Goal: Information Seeking & Learning: Learn about a topic

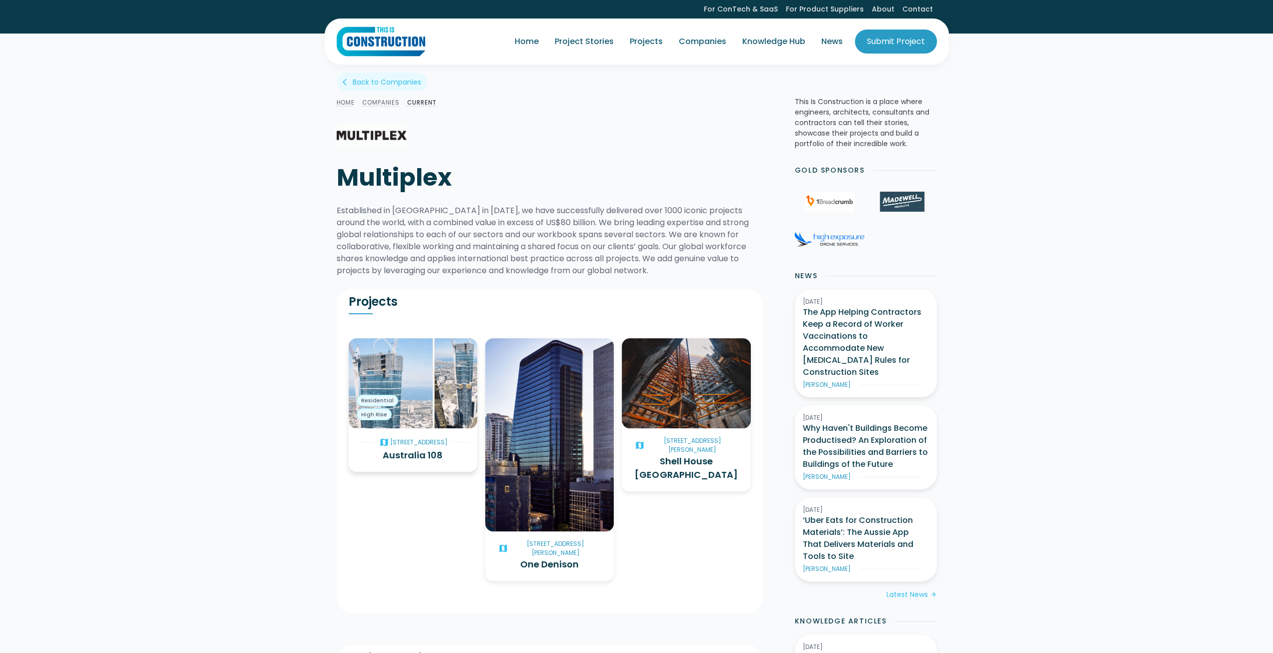
click at [444, 389] on img at bounding box center [413, 383] width 129 height 90
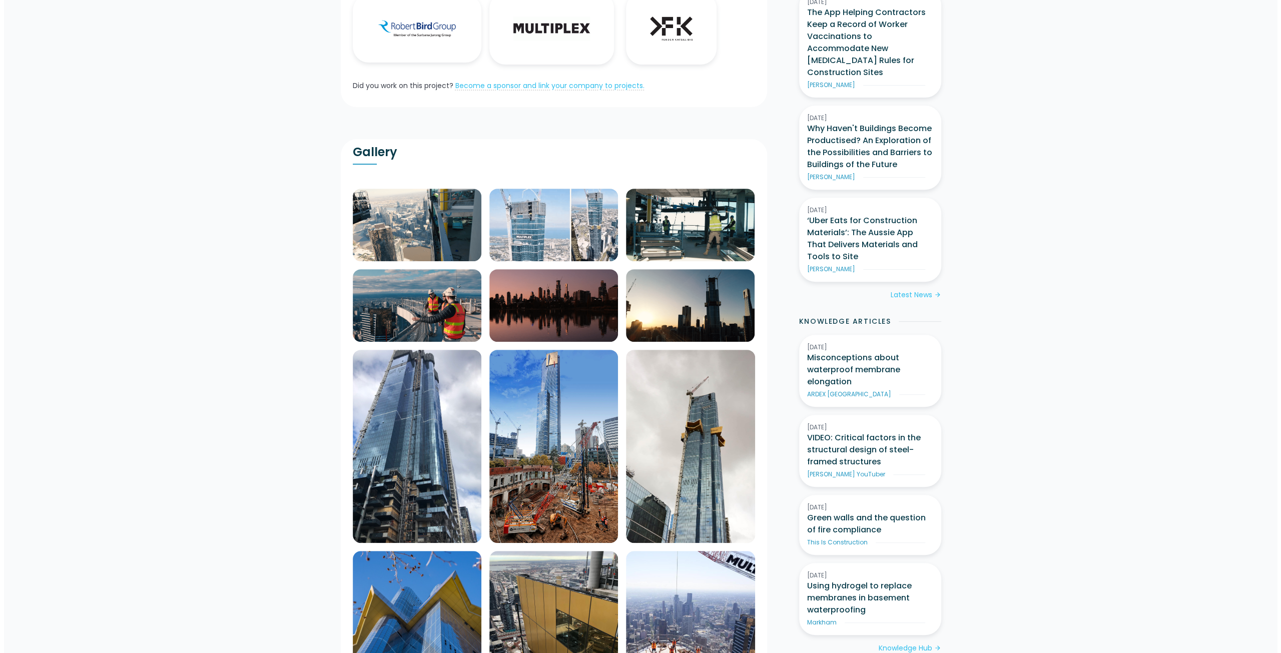
scroll to position [300, 0]
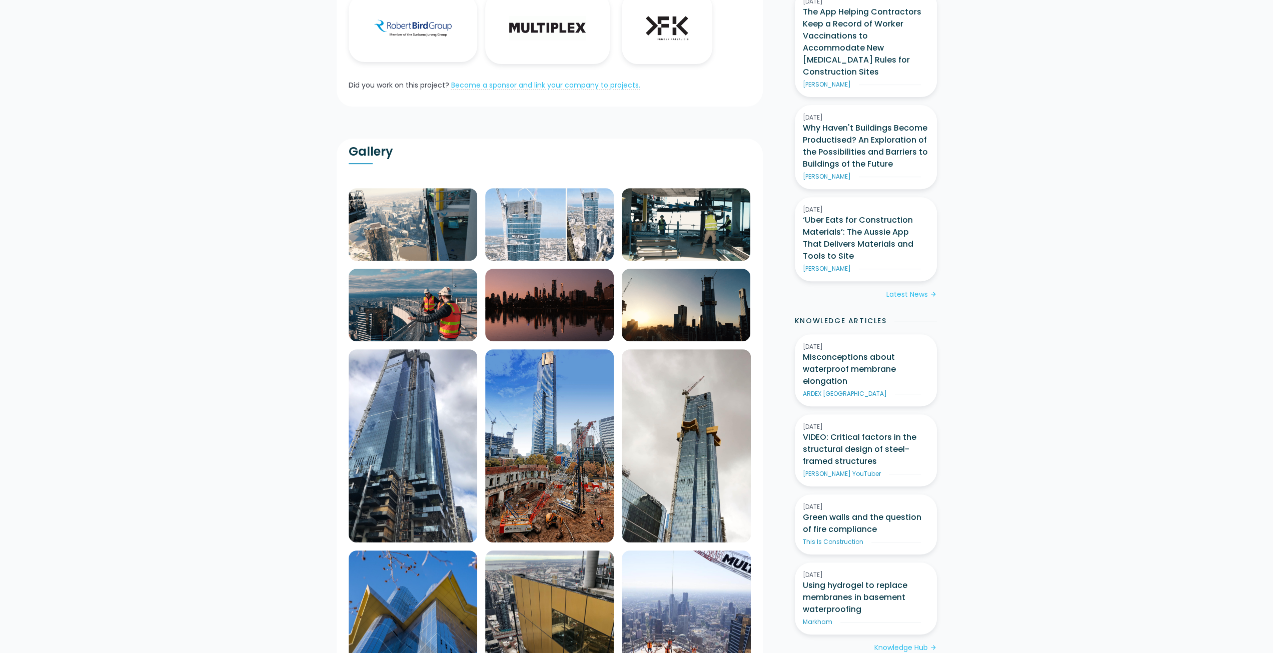
click at [525, 223] on img at bounding box center [549, 224] width 129 height 73
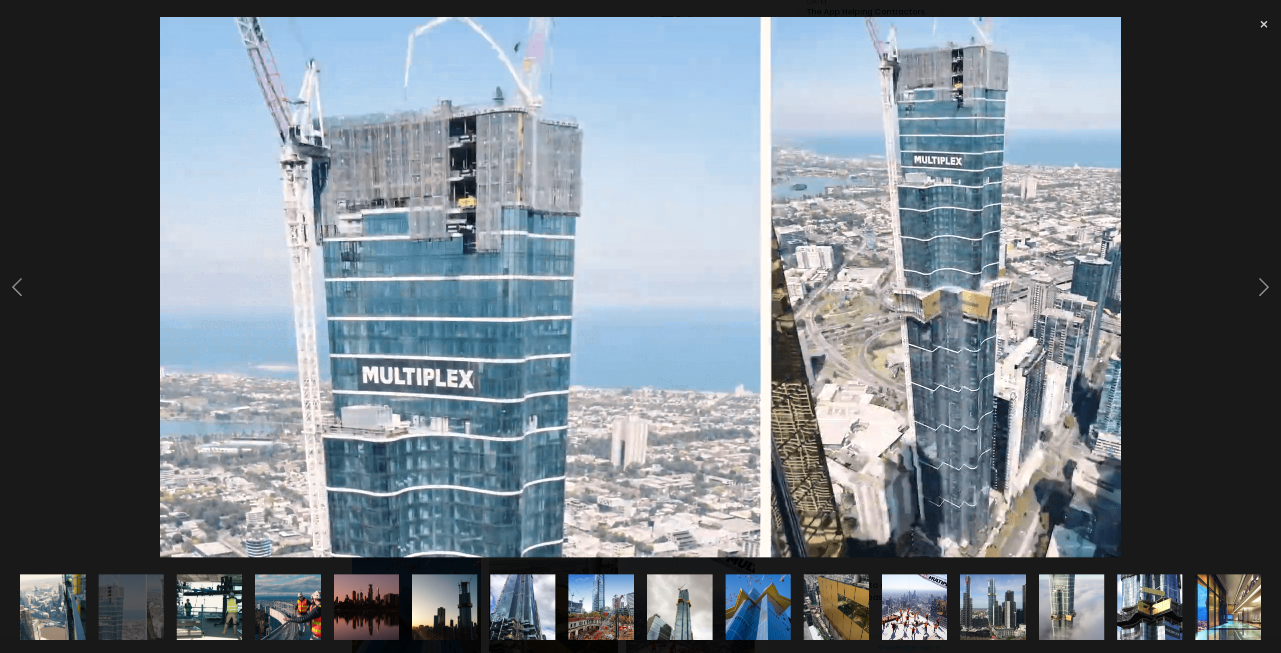
click at [274, 600] on img at bounding box center [288, 607] width 116 height 66
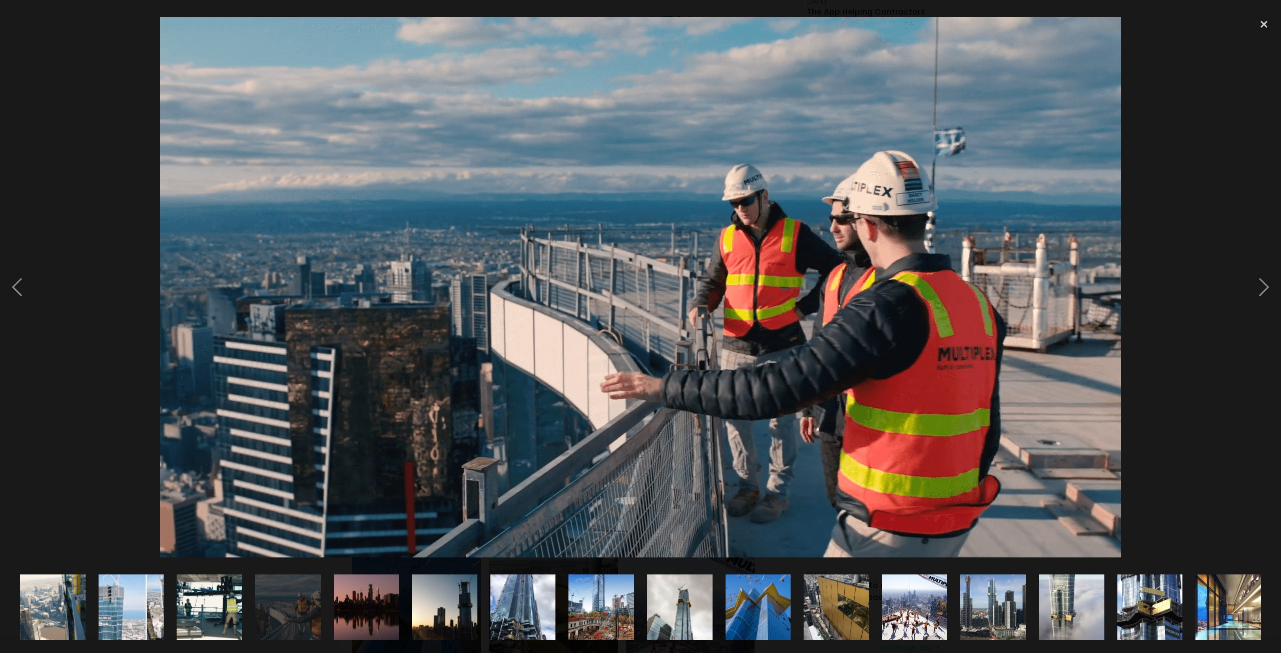
click at [208, 602] on img at bounding box center [210, 607] width 116 height 66
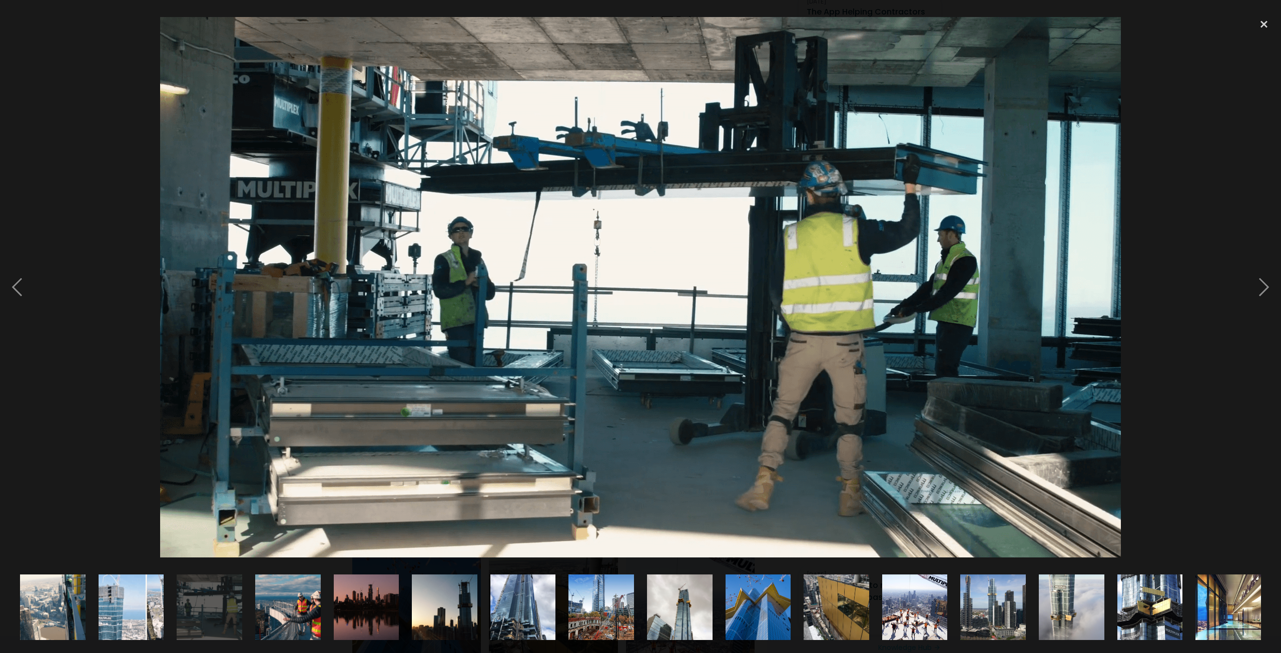
click at [430, 607] on img at bounding box center [445, 607] width 116 height 66
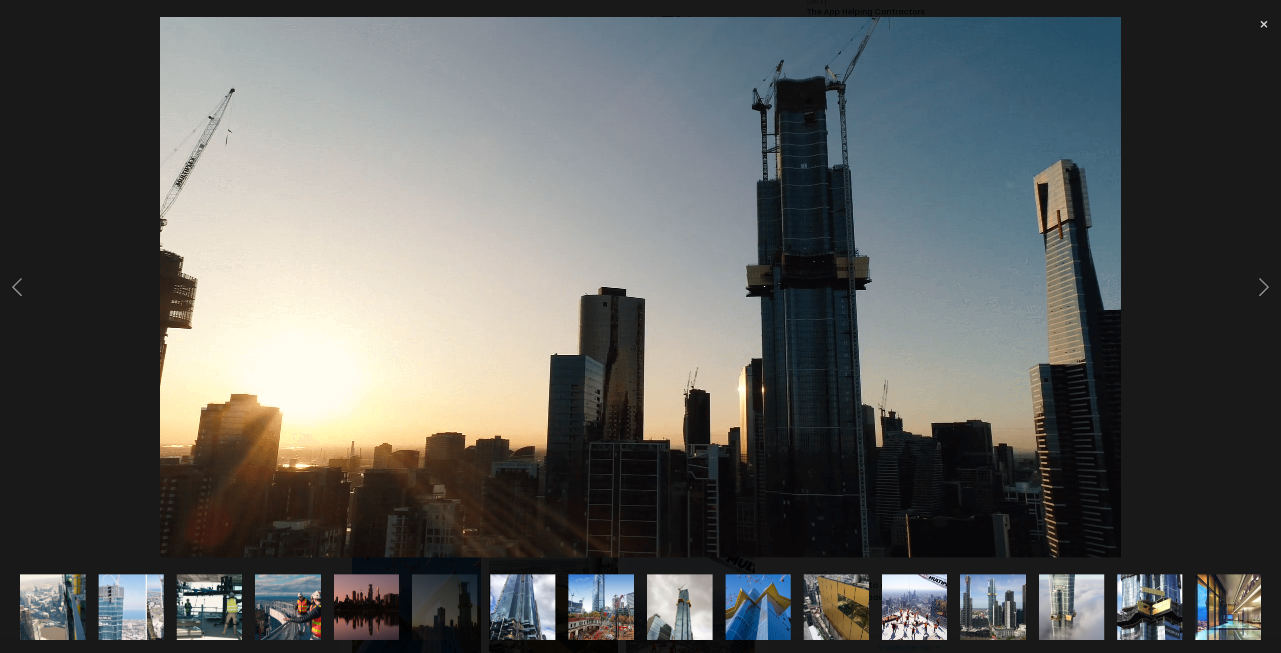
click at [505, 604] on img at bounding box center [523, 607] width 66 height 87
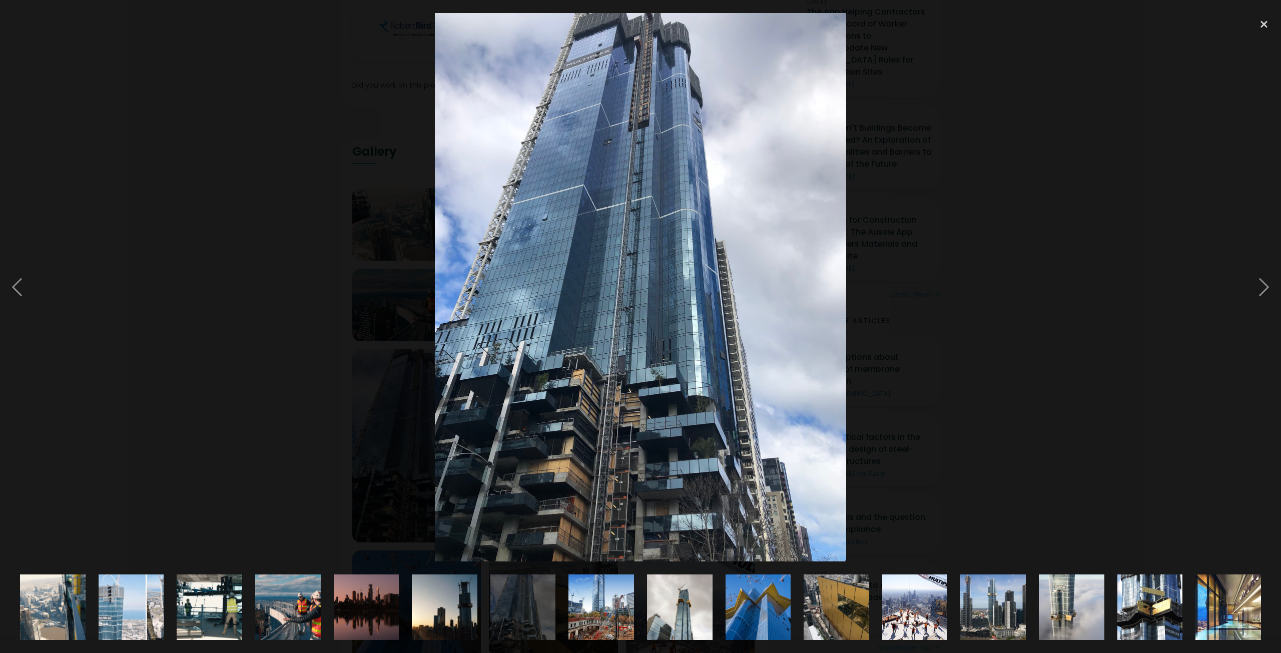
click at [562, 616] on div at bounding box center [601, 607] width 79 height 92
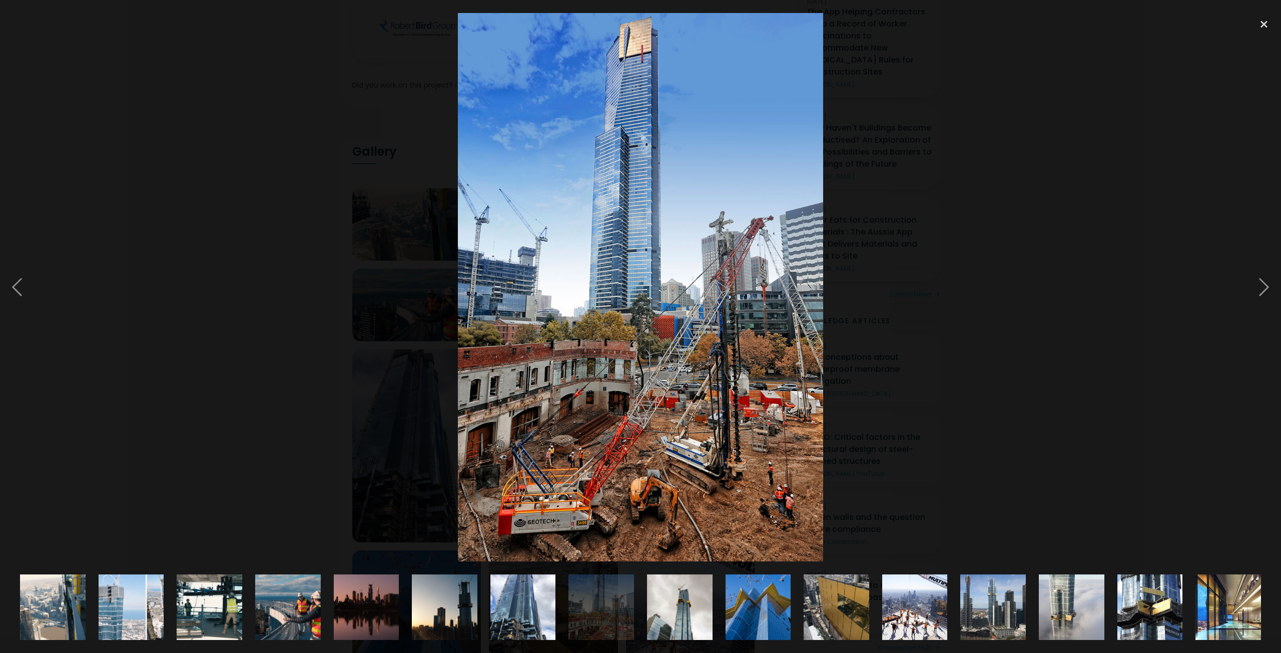
click at [701, 611] on img at bounding box center [680, 607] width 98 height 66
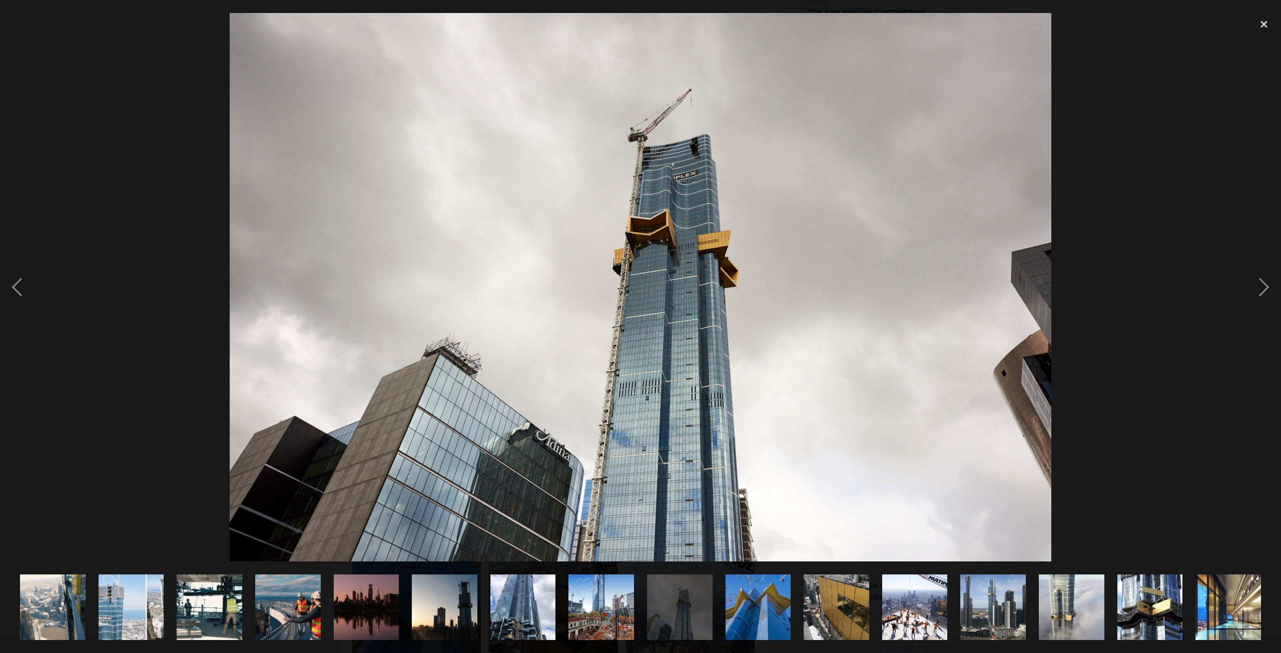
click at [756, 607] on img at bounding box center [758, 607] width 95 height 66
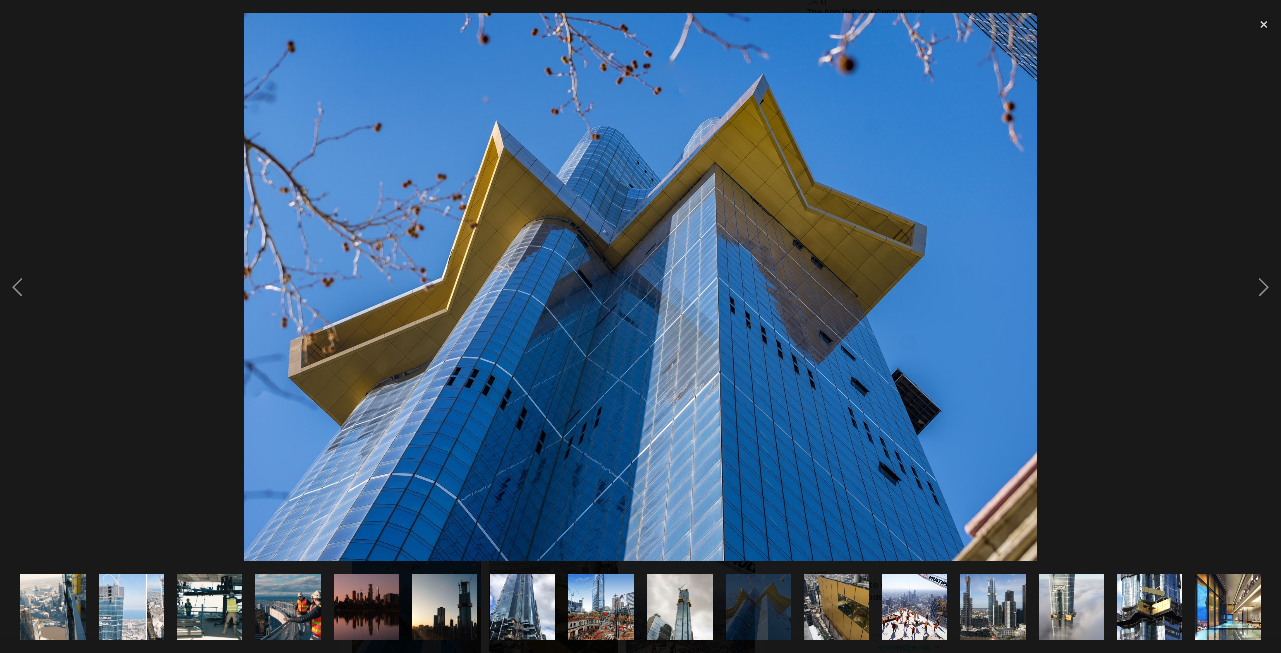
click at [835, 597] on img at bounding box center [837, 607] width 66 height 87
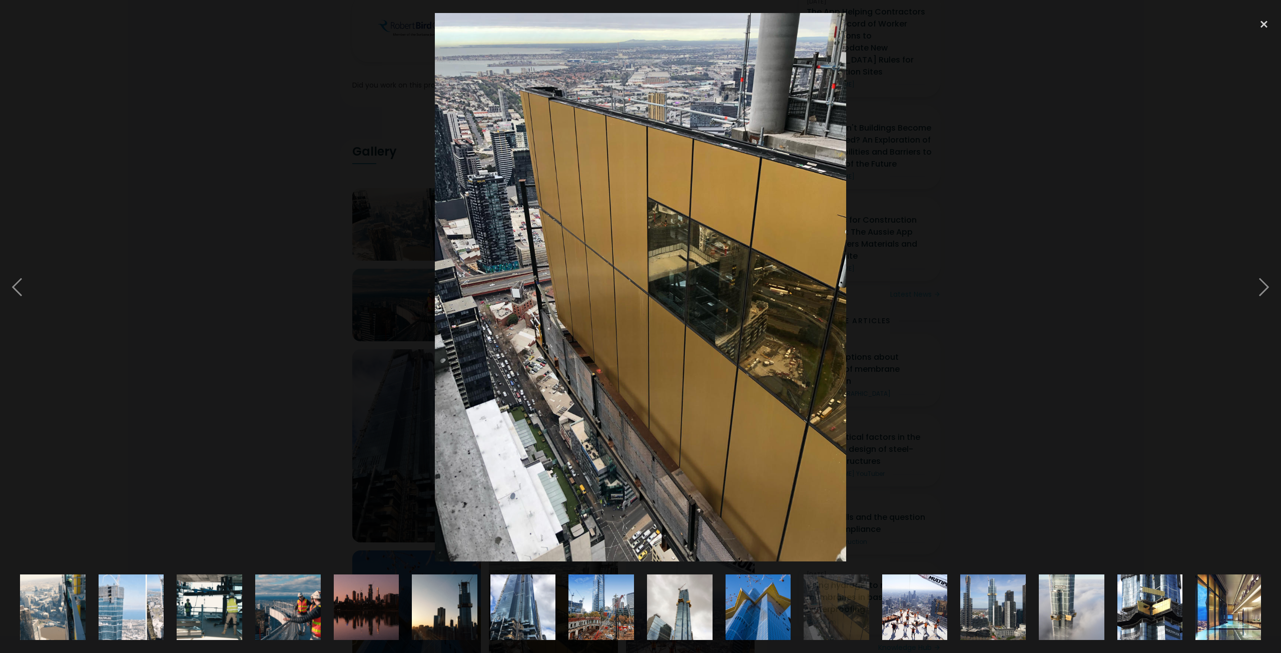
click at [907, 601] on img at bounding box center [914, 607] width 97 height 66
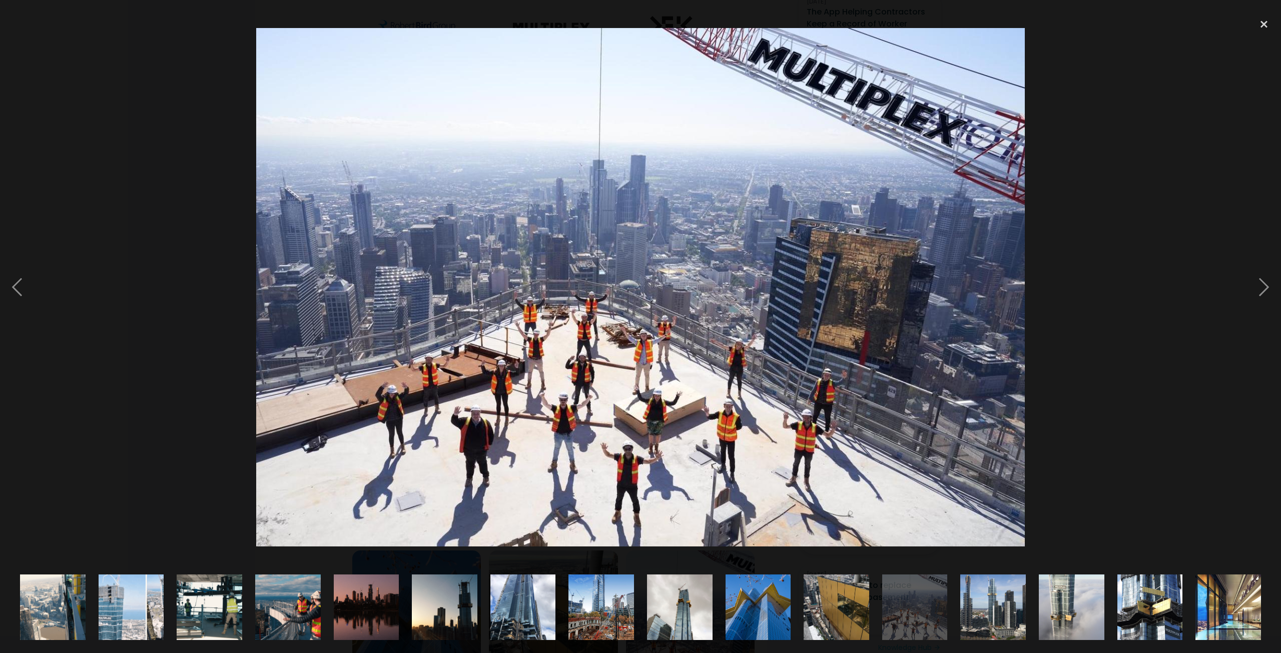
click at [983, 603] on img at bounding box center [993, 607] width 103 height 66
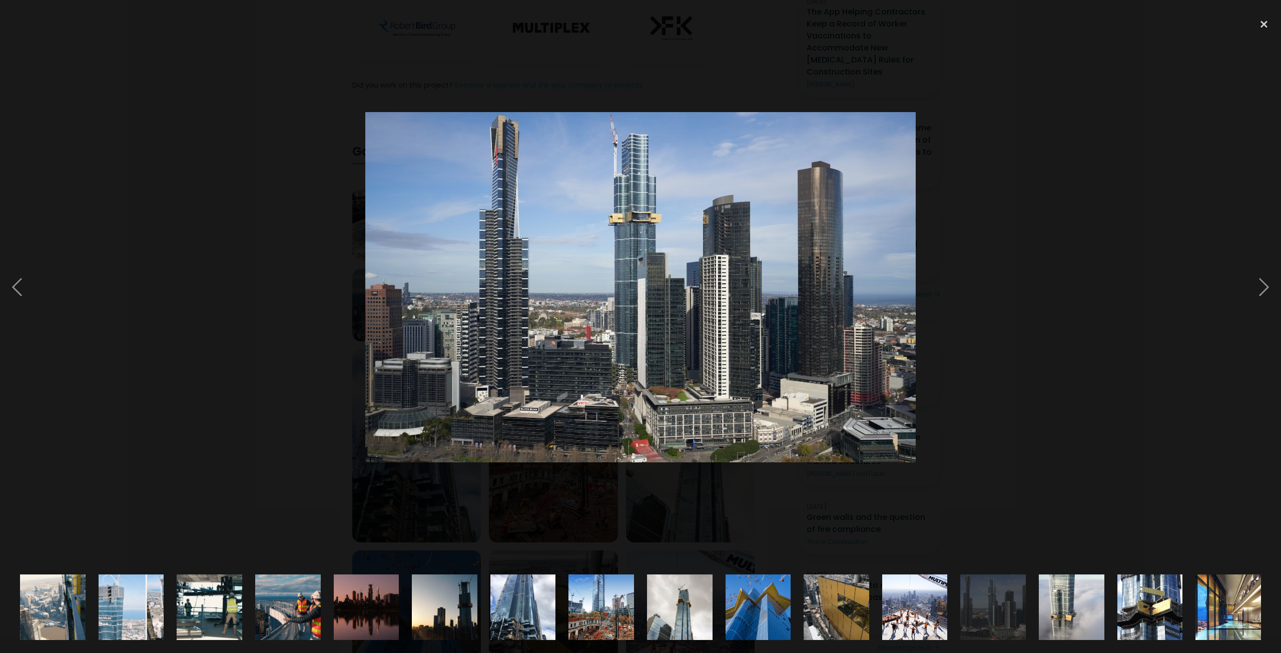
click at [1049, 603] on img at bounding box center [1072, 607] width 66 height 114
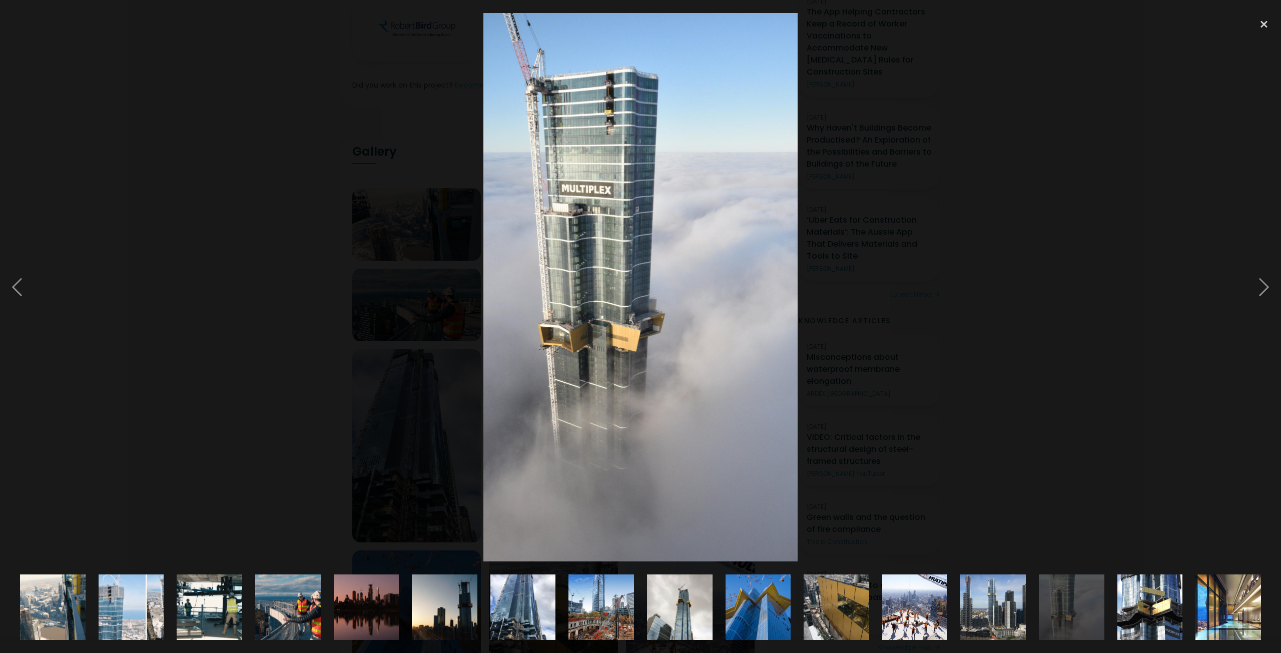
click at [760, 608] on img at bounding box center [758, 607] width 95 height 66
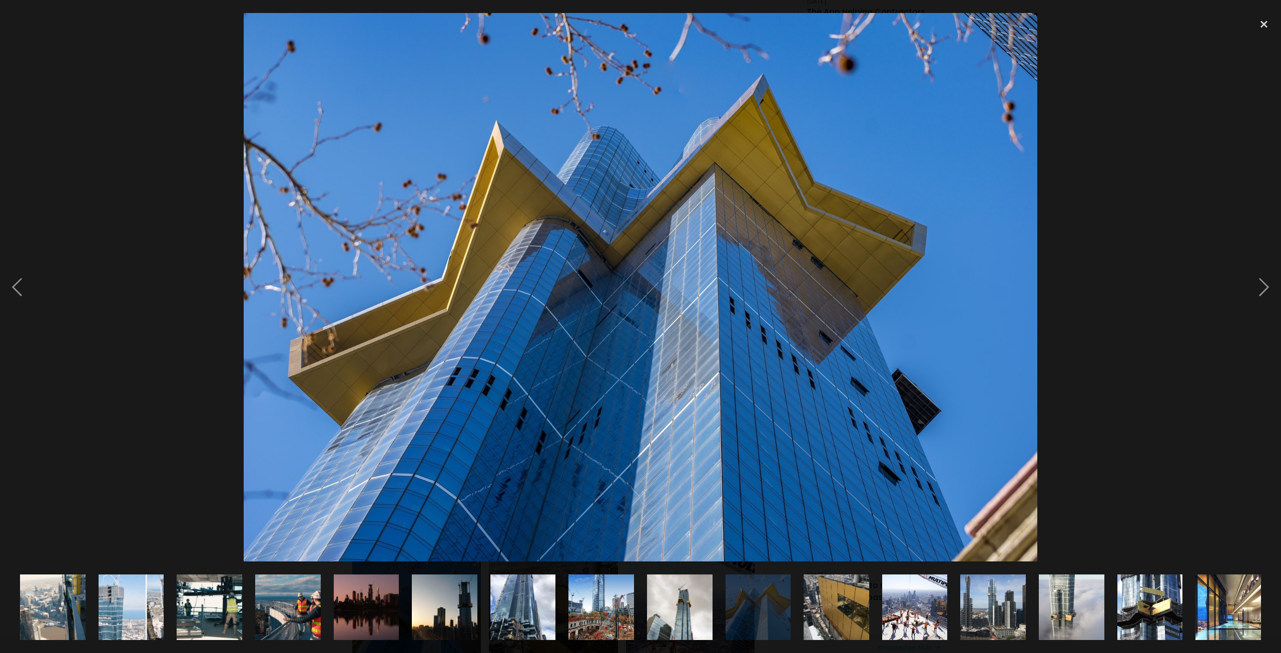
click at [807, 608] on img at bounding box center [837, 607] width 66 height 87
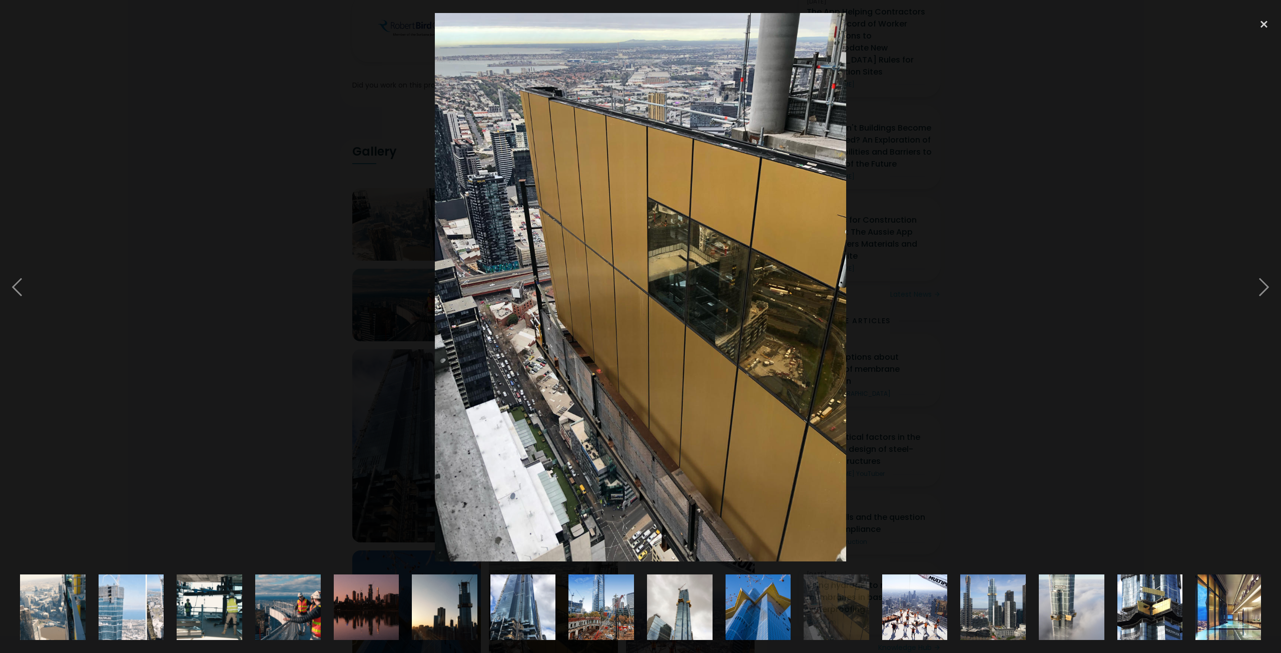
click at [892, 608] on img at bounding box center [914, 607] width 97 height 66
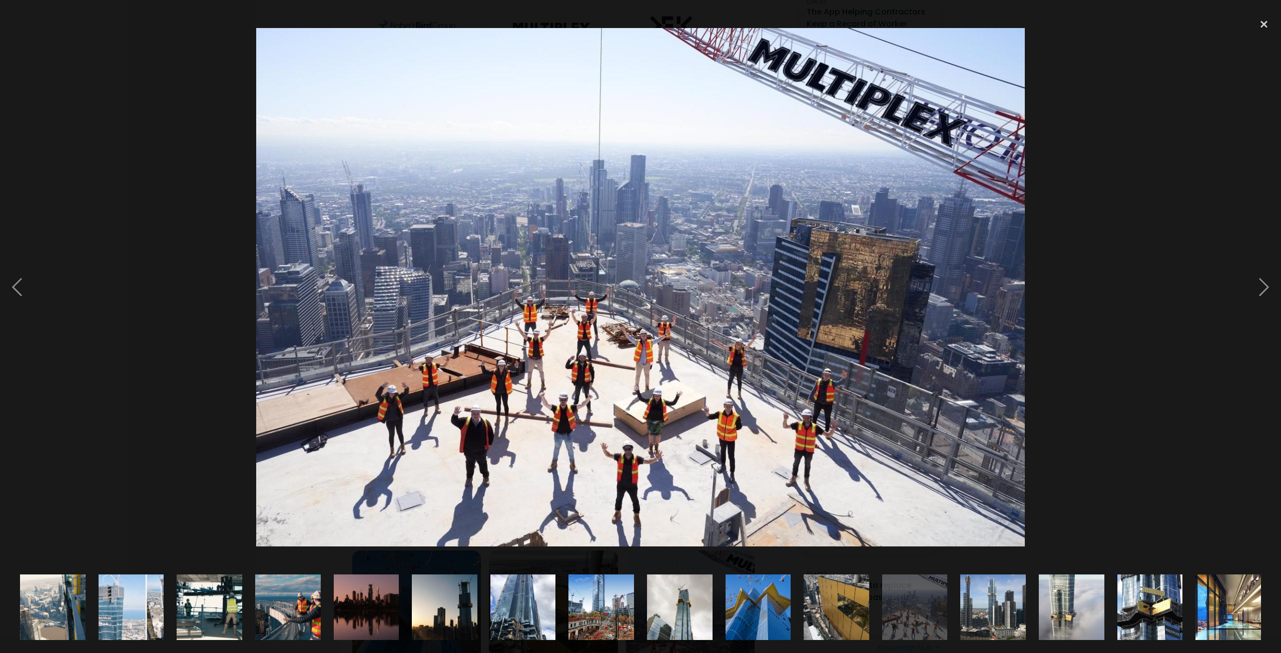
click at [1069, 594] on img at bounding box center [1072, 607] width 66 height 114
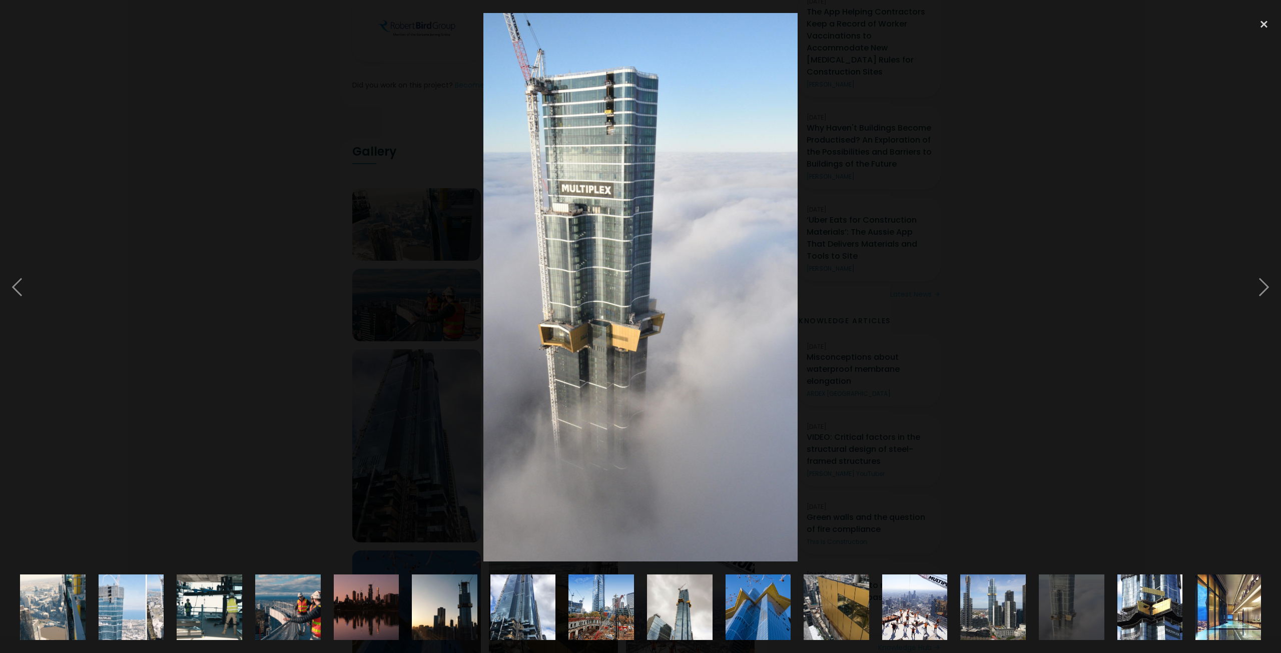
click at [1136, 601] on img at bounding box center [1149, 607] width 87 height 66
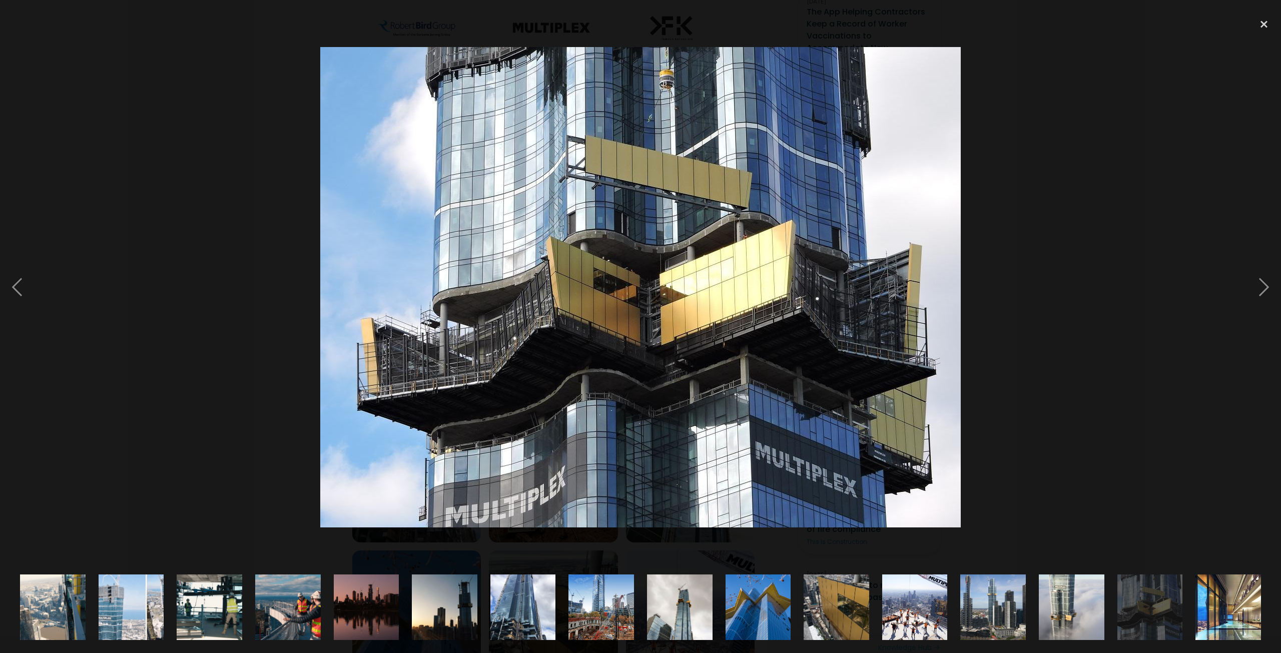
click at [1210, 600] on img at bounding box center [1228, 607] width 108 height 66
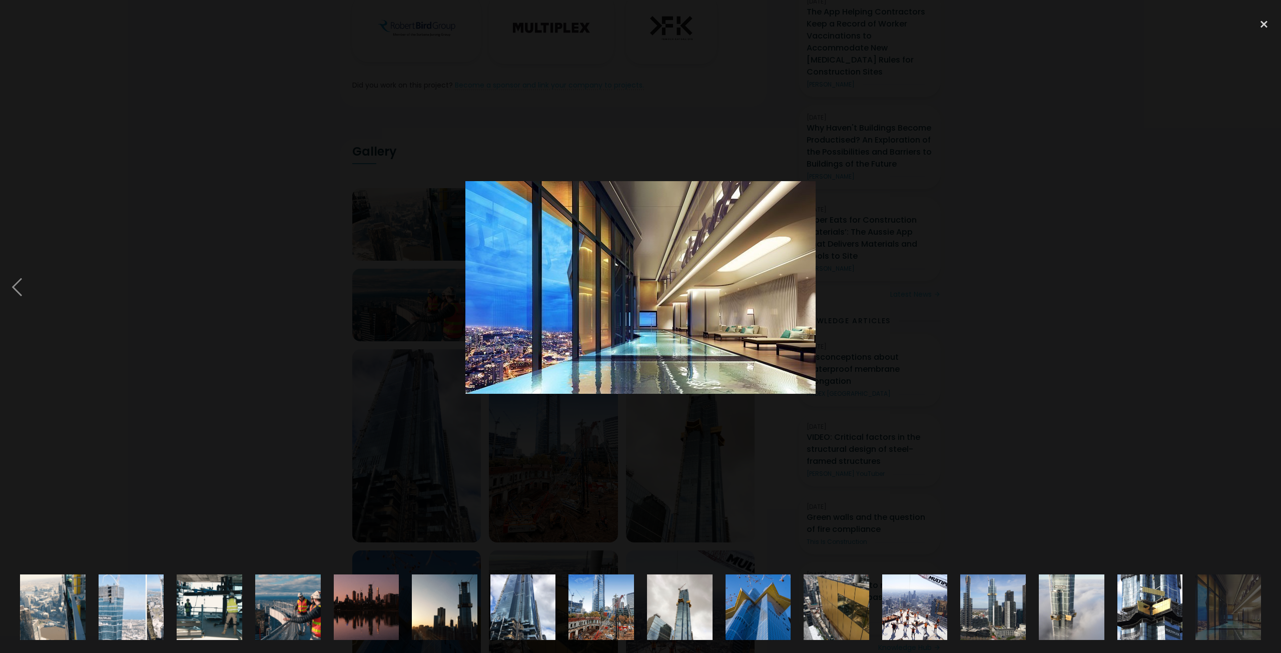
click at [1159, 601] on img at bounding box center [1149, 607] width 87 height 66
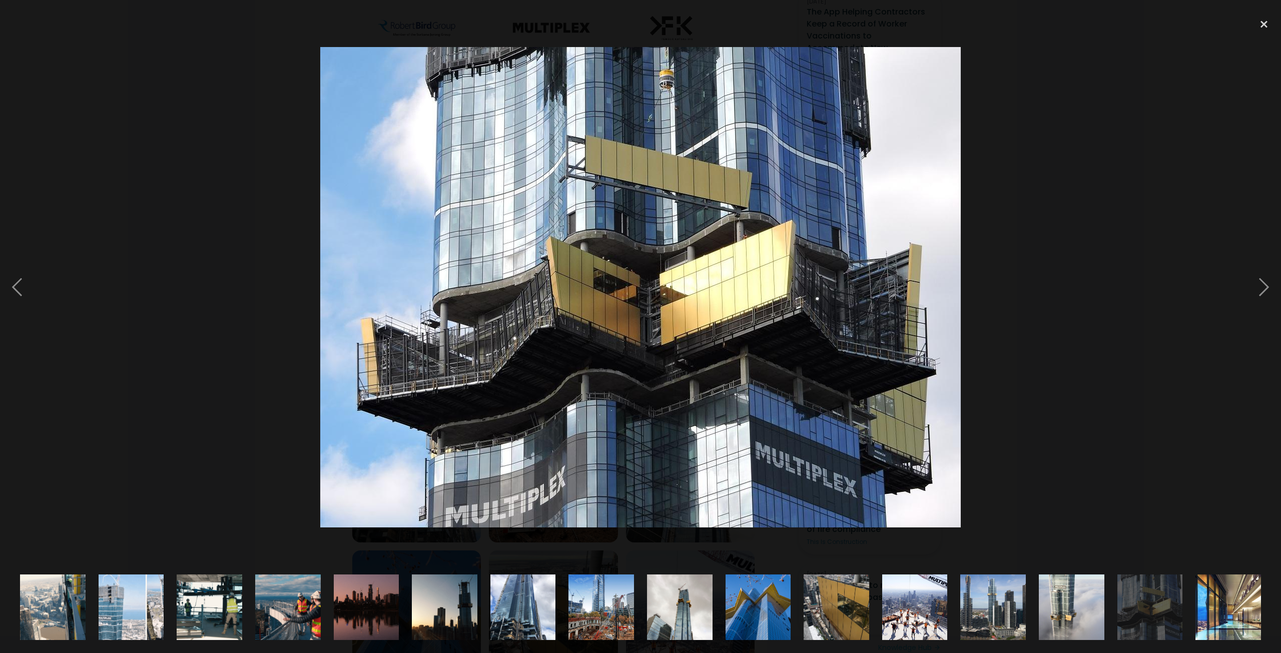
click at [998, 609] on img at bounding box center [993, 607] width 103 height 66
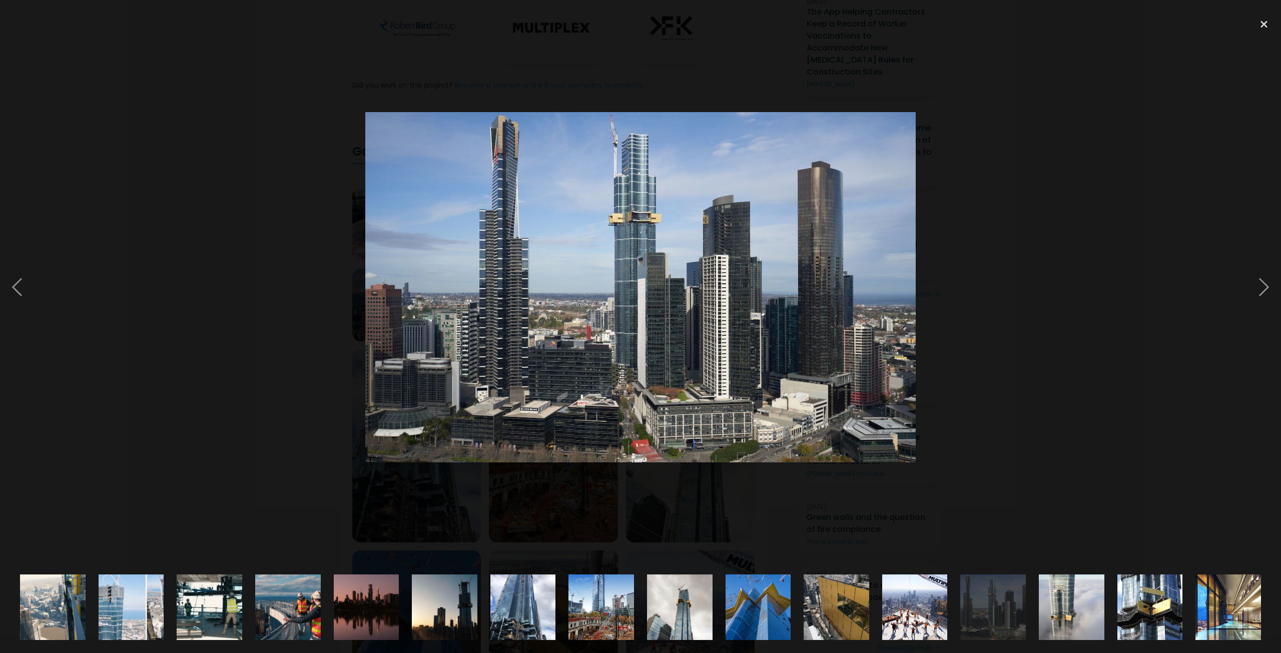
click at [136, 620] on img at bounding box center [131, 607] width 116 height 66
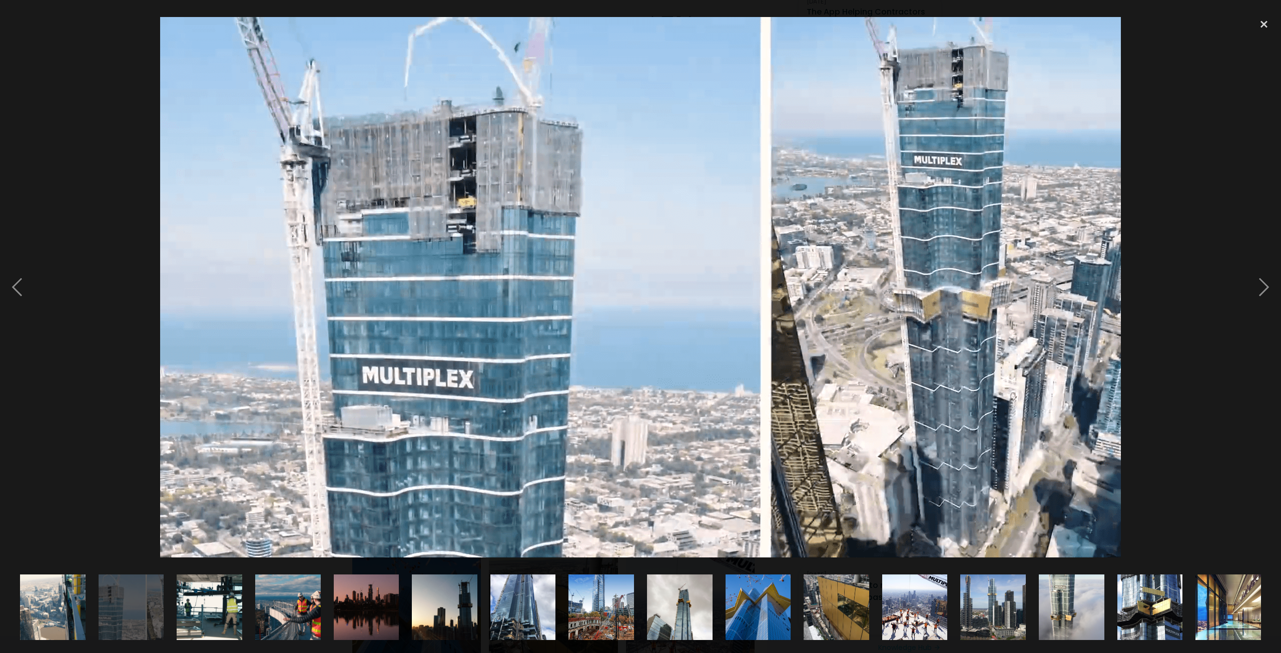
click at [83, 606] on img at bounding box center [53, 607] width 116 height 66
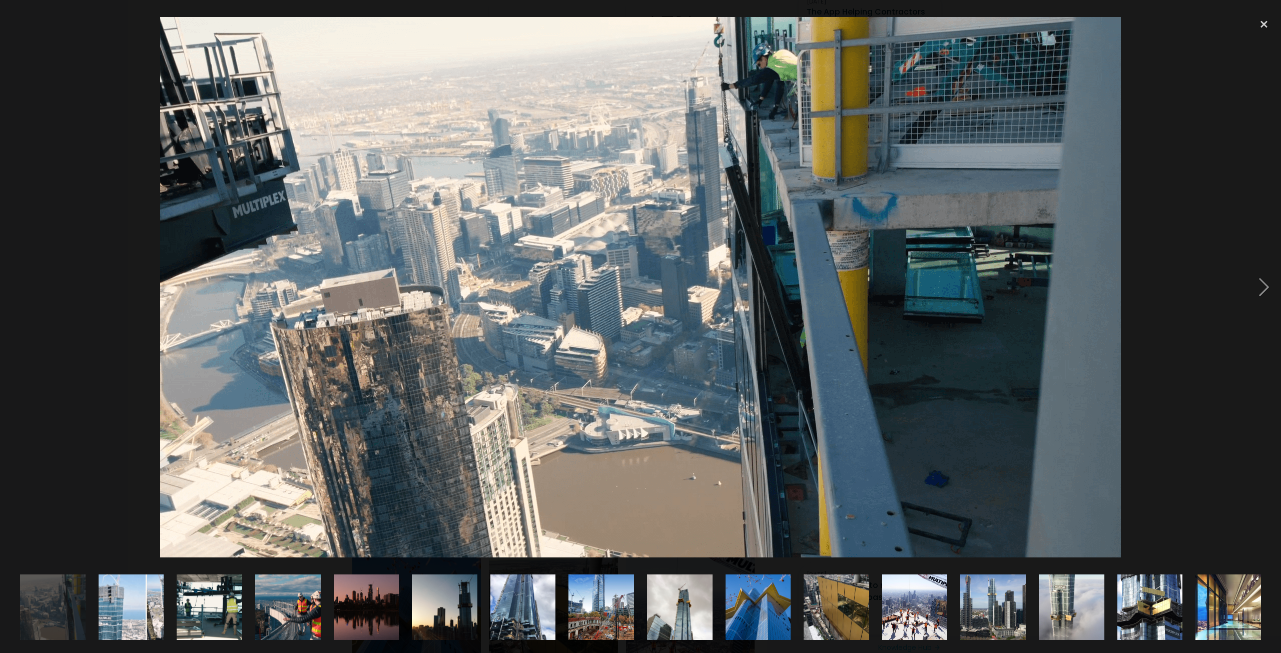
click at [1145, 612] on img at bounding box center [1149, 607] width 87 height 66
